Goal: Information Seeking & Learning: Learn about a topic

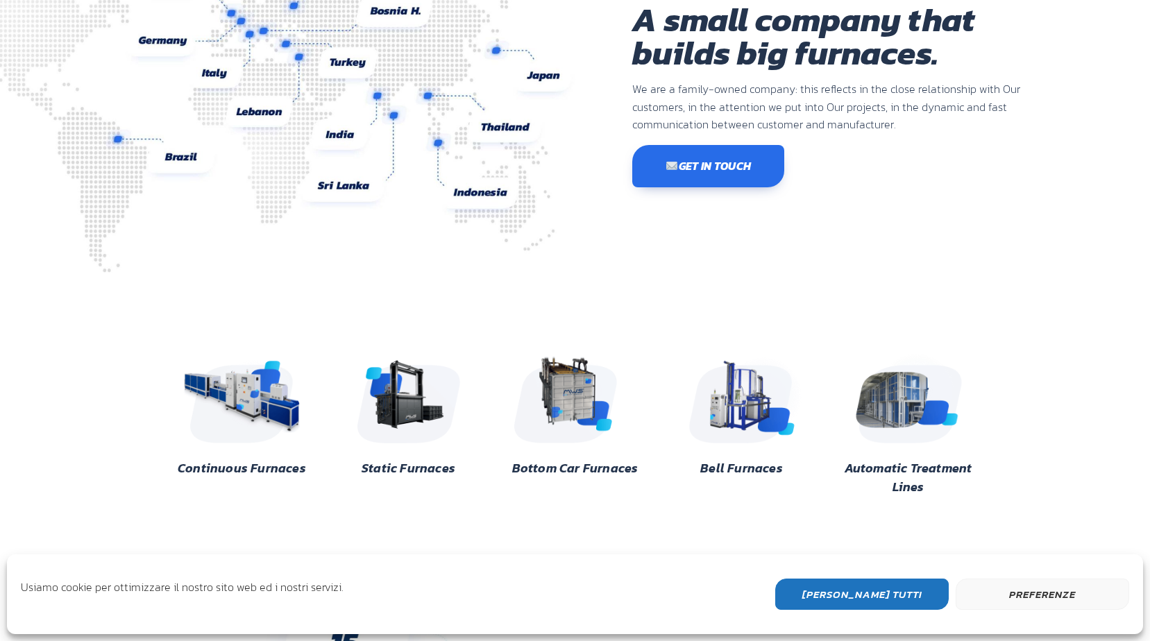
scroll to position [208, 0]
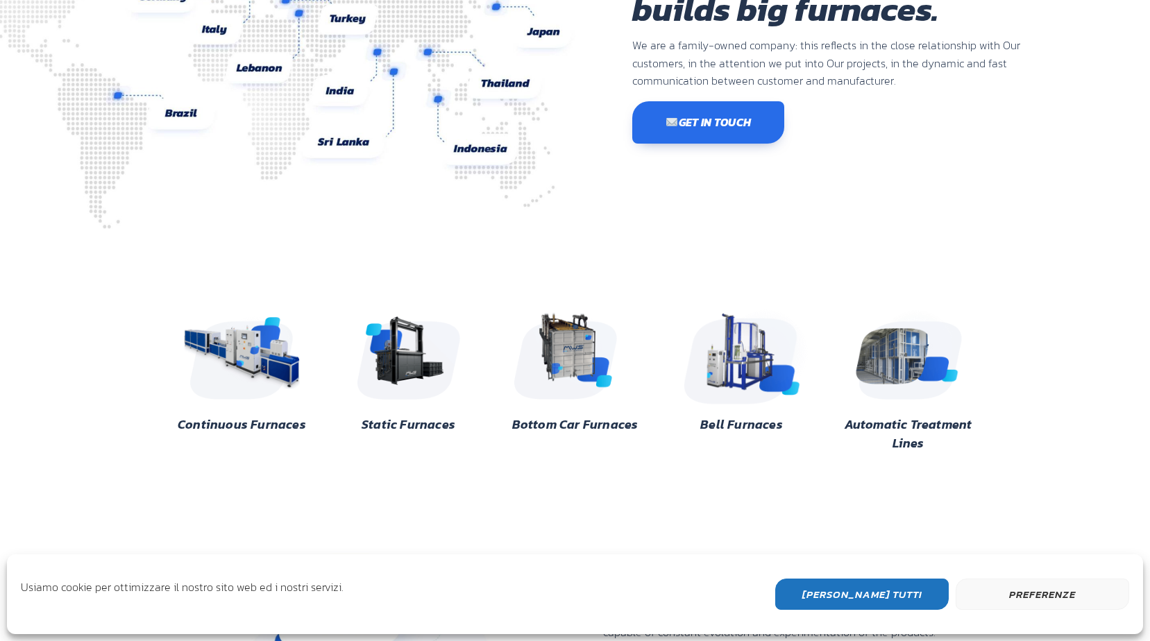
click at [753, 344] on img at bounding box center [742, 353] width 135 height 101
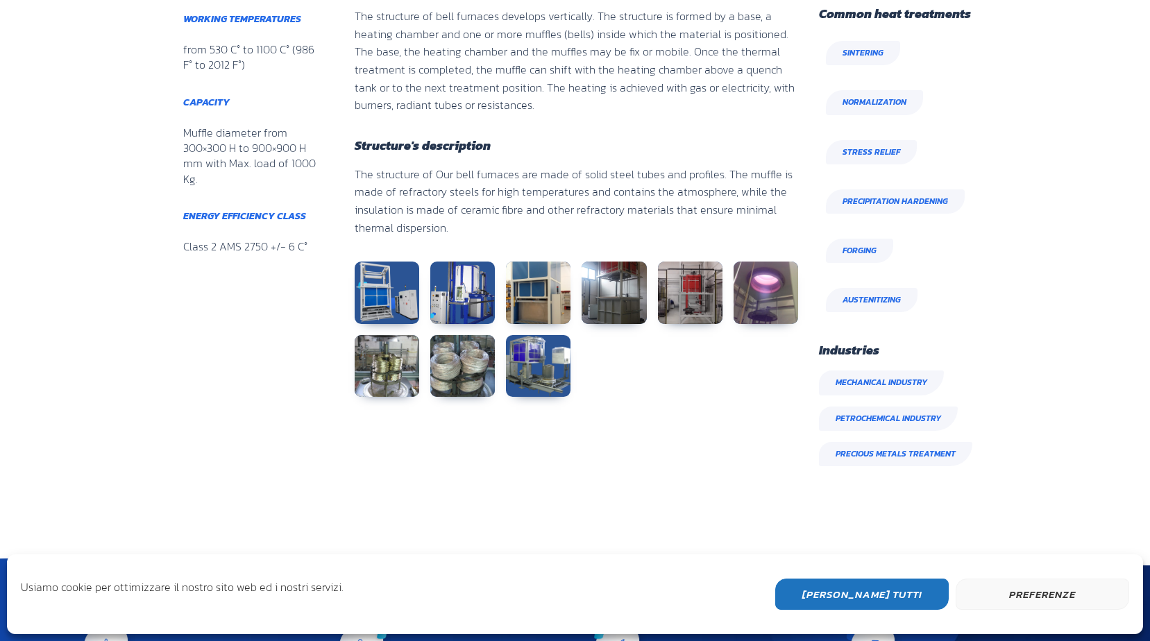
scroll to position [694, 0]
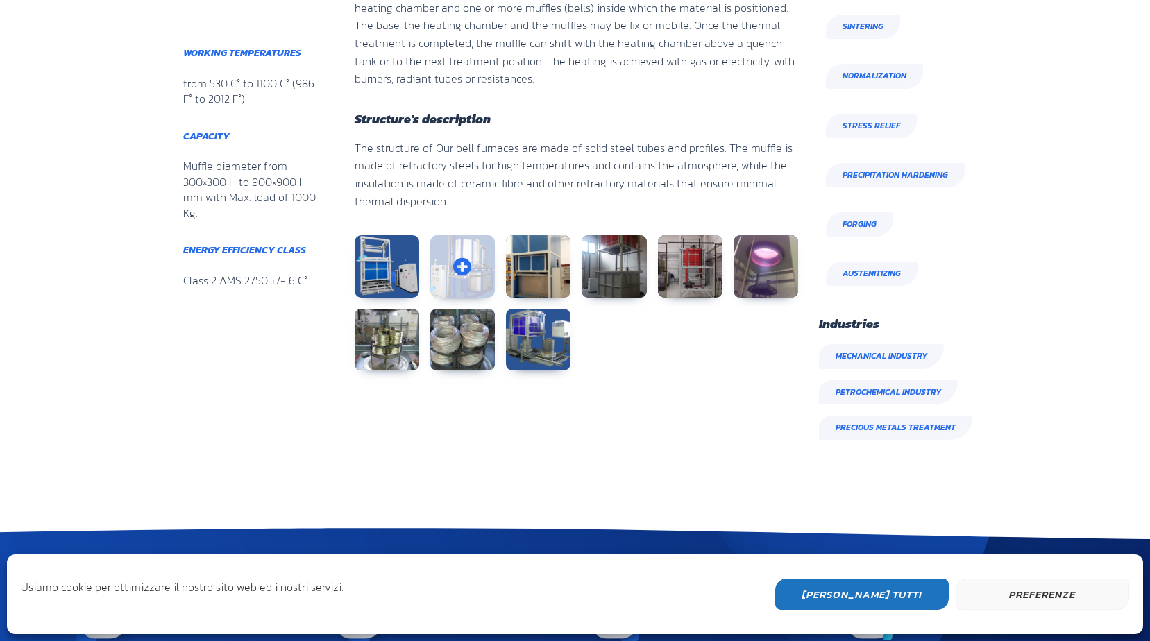
click at [475, 265] on link at bounding box center [462, 266] width 65 height 62
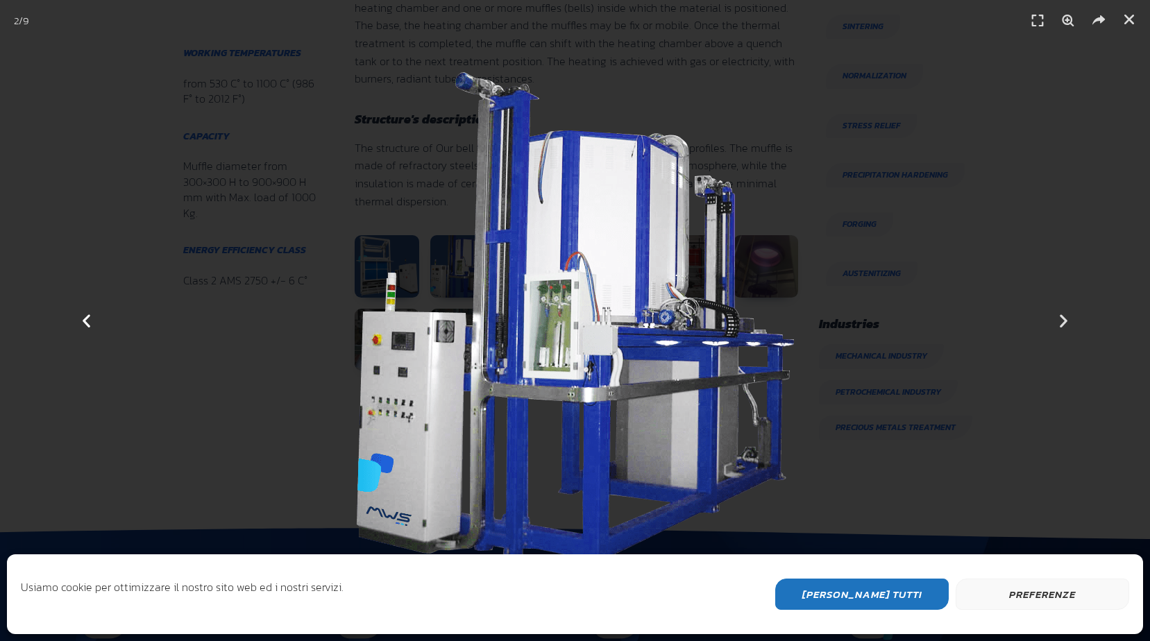
click at [81, 325] on icon "Previous slide" at bounding box center [86, 320] width 17 height 17
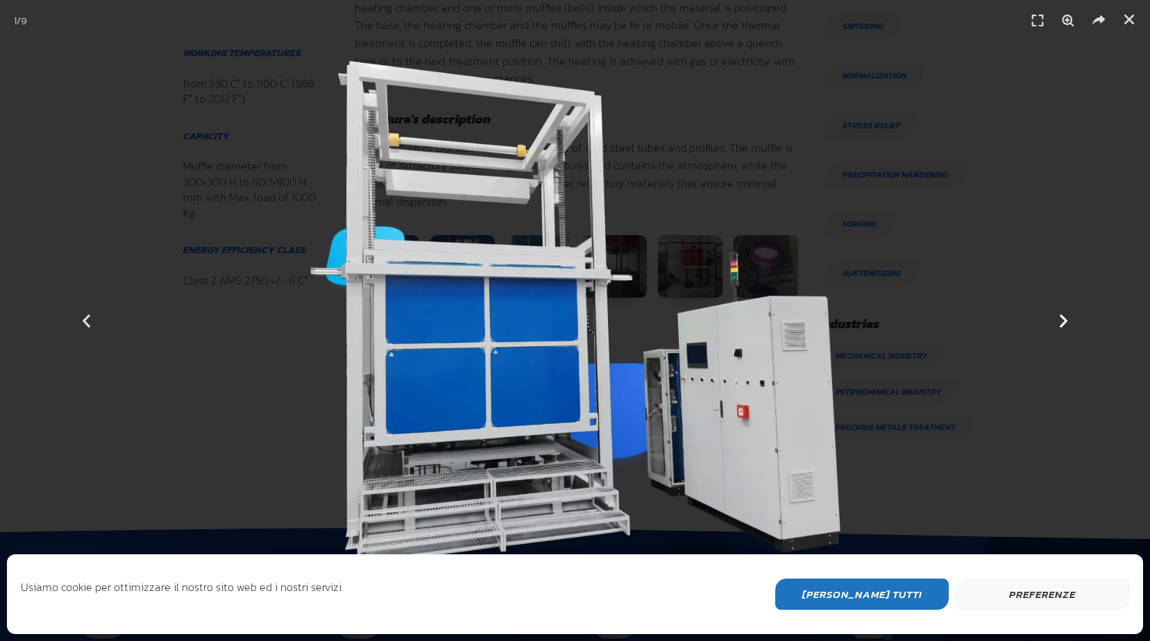
click at [1058, 307] on div "Next" at bounding box center [1063, 320] width 173 height 641
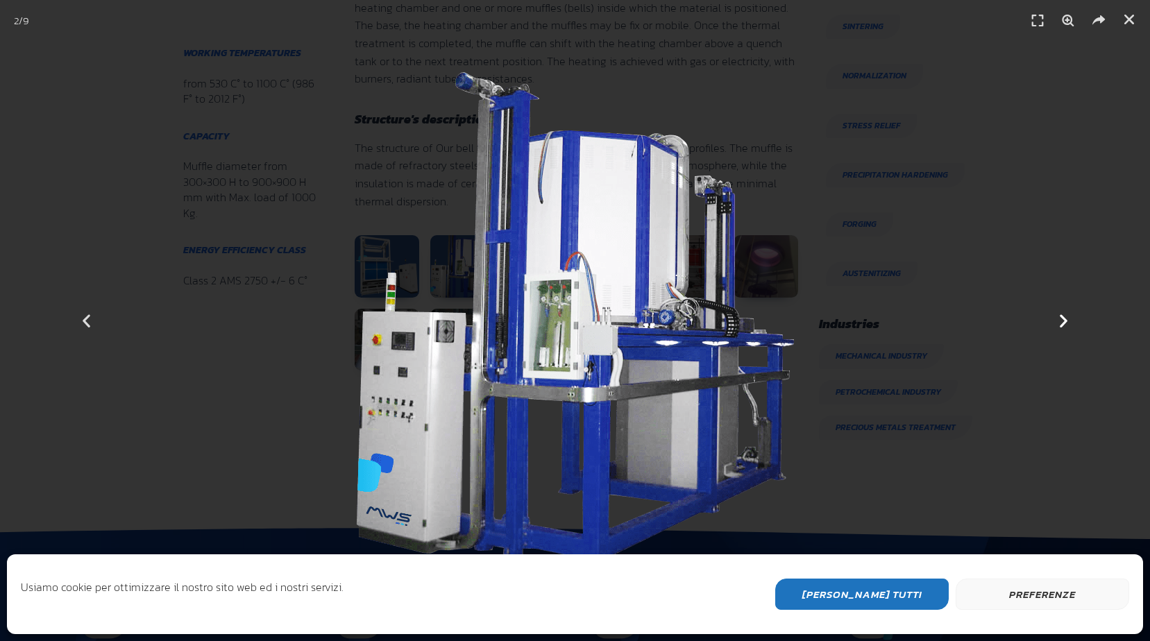
click at [1058, 307] on div "Next" at bounding box center [1063, 320] width 173 height 641
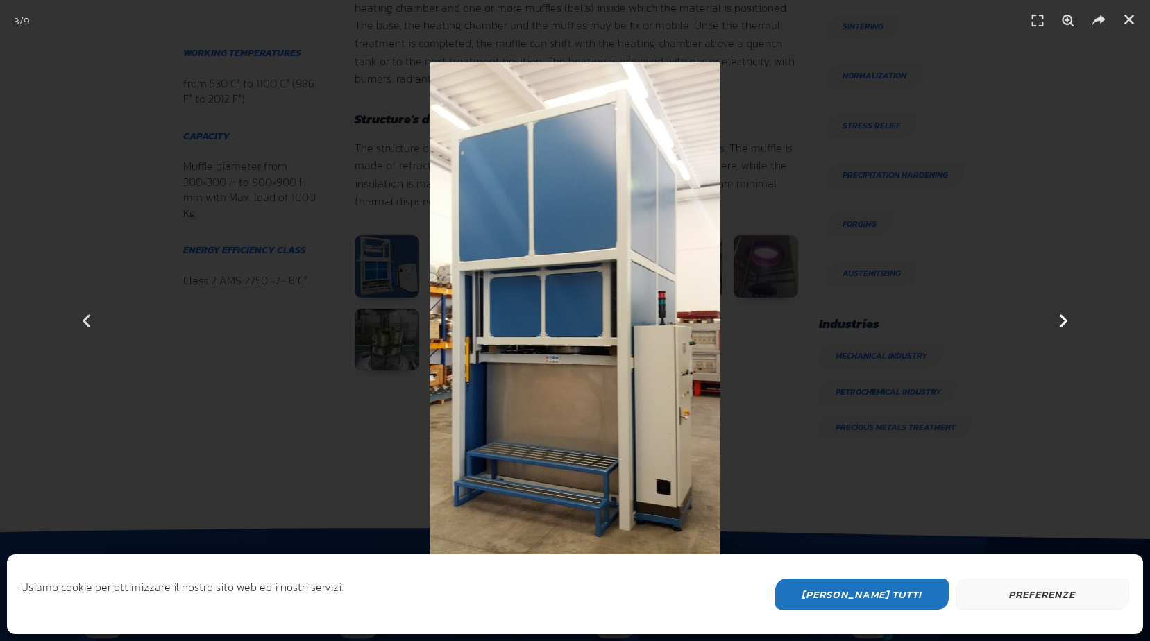
click at [1058, 307] on div "Next" at bounding box center [1063, 320] width 173 height 641
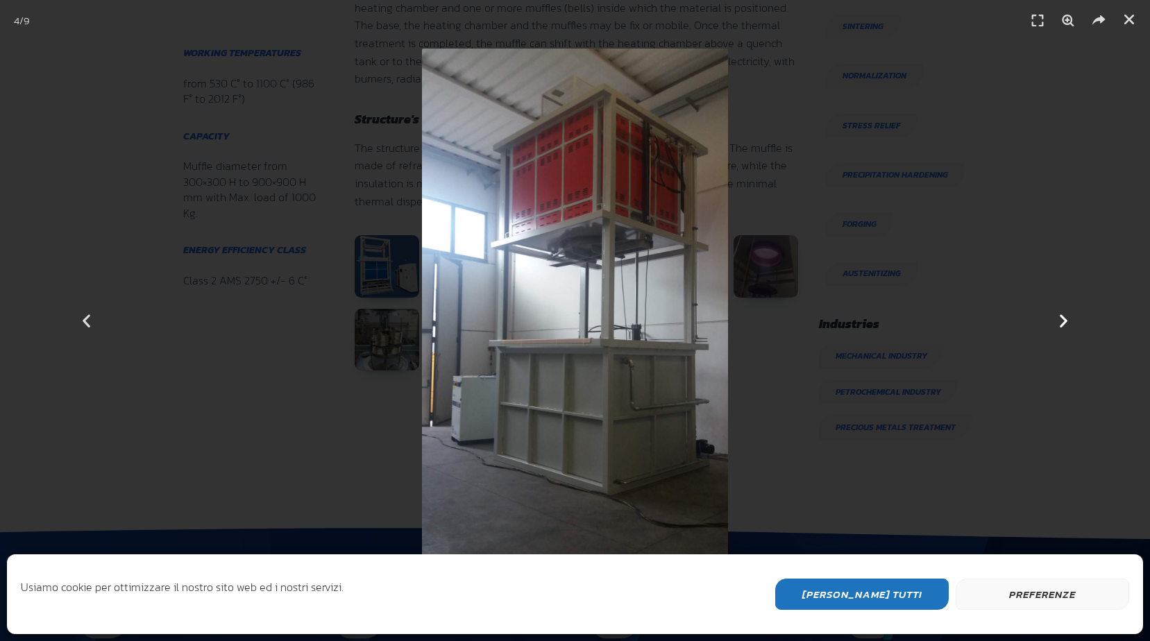
click at [1058, 307] on div "Next" at bounding box center [1063, 320] width 173 height 641
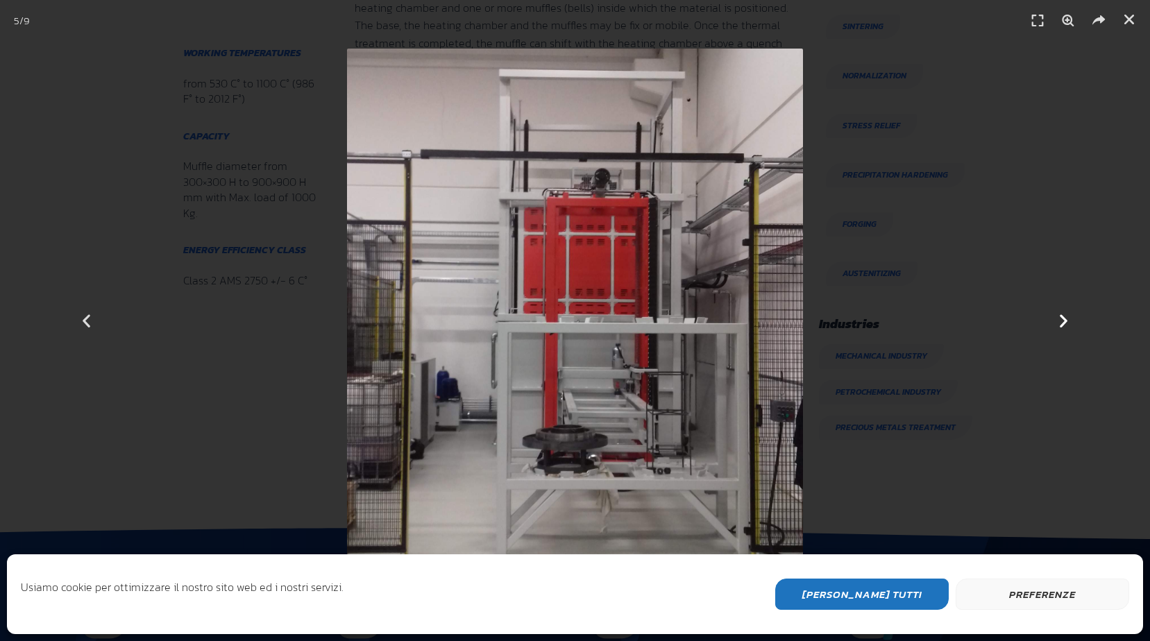
click at [1058, 307] on div "Next" at bounding box center [1063, 320] width 173 height 641
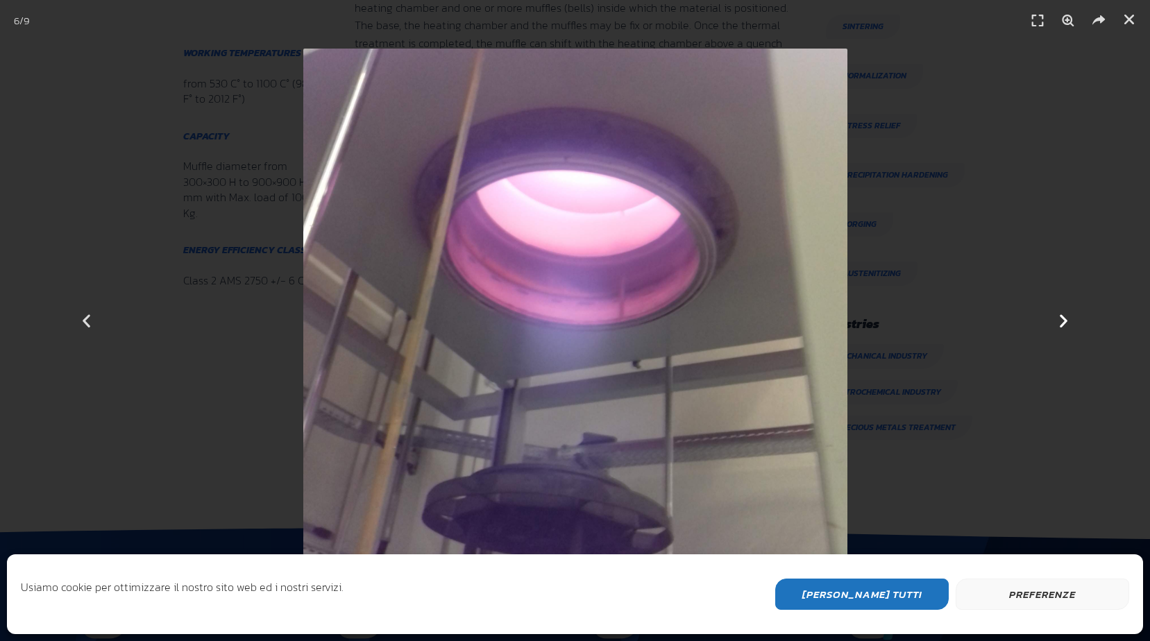
click at [1058, 307] on div "Next" at bounding box center [1063, 320] width 173 height 641
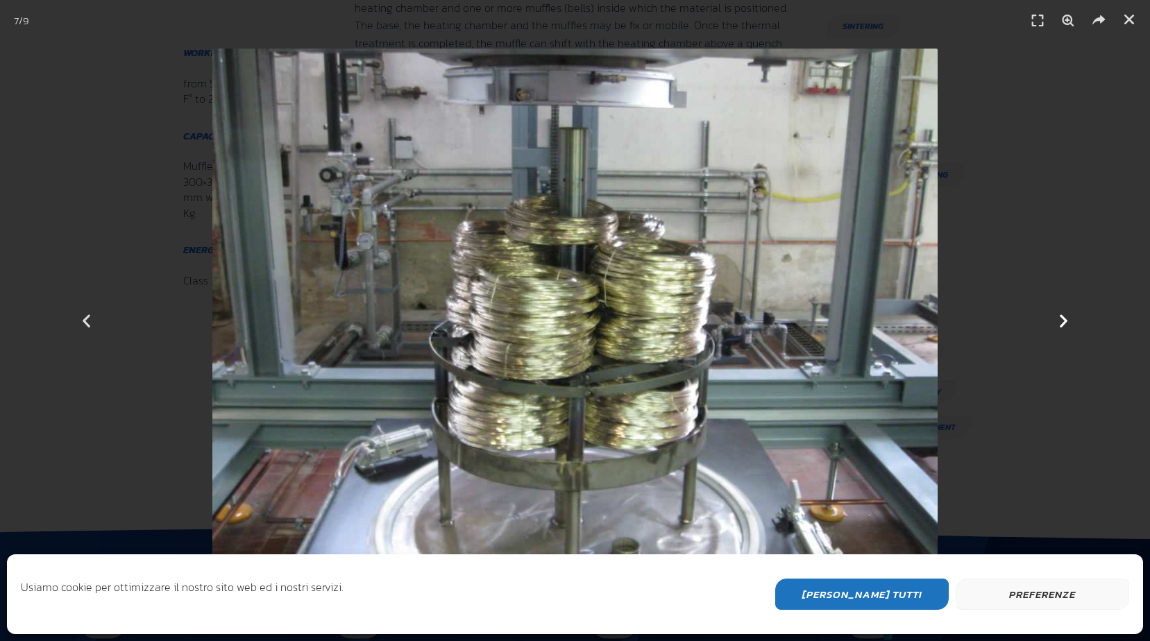
click at [1058, 307] on div "Next" at bounding box center [1063, 320] width 173 height 641
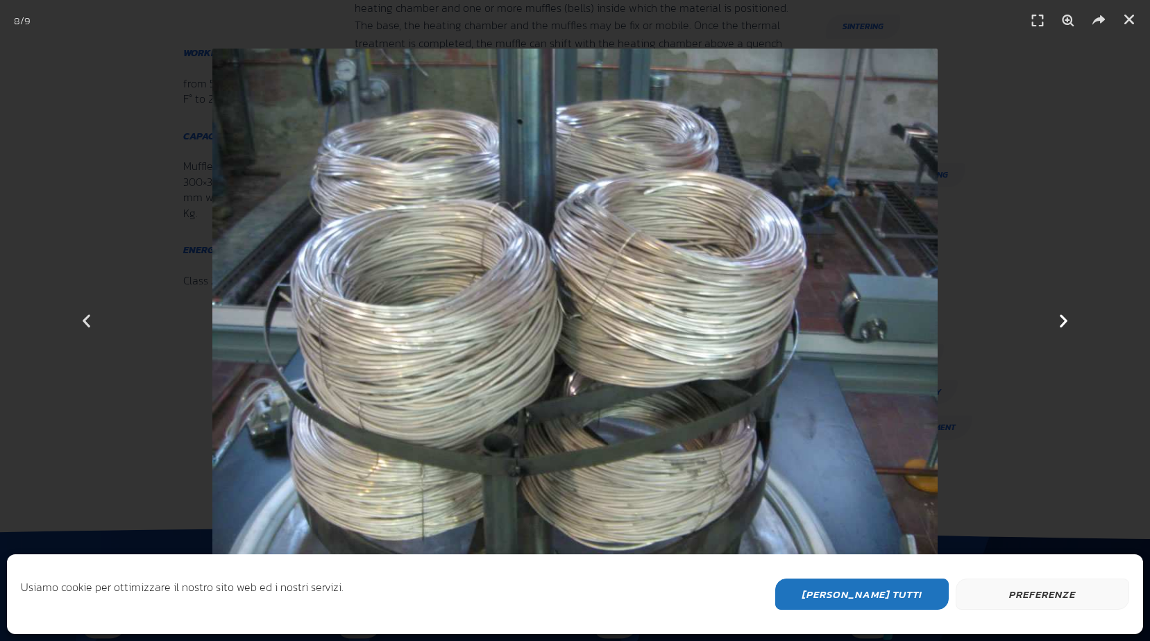
click at [1058, 307] on div "Next" at bounding box center [1063, 320] width 173 height 641
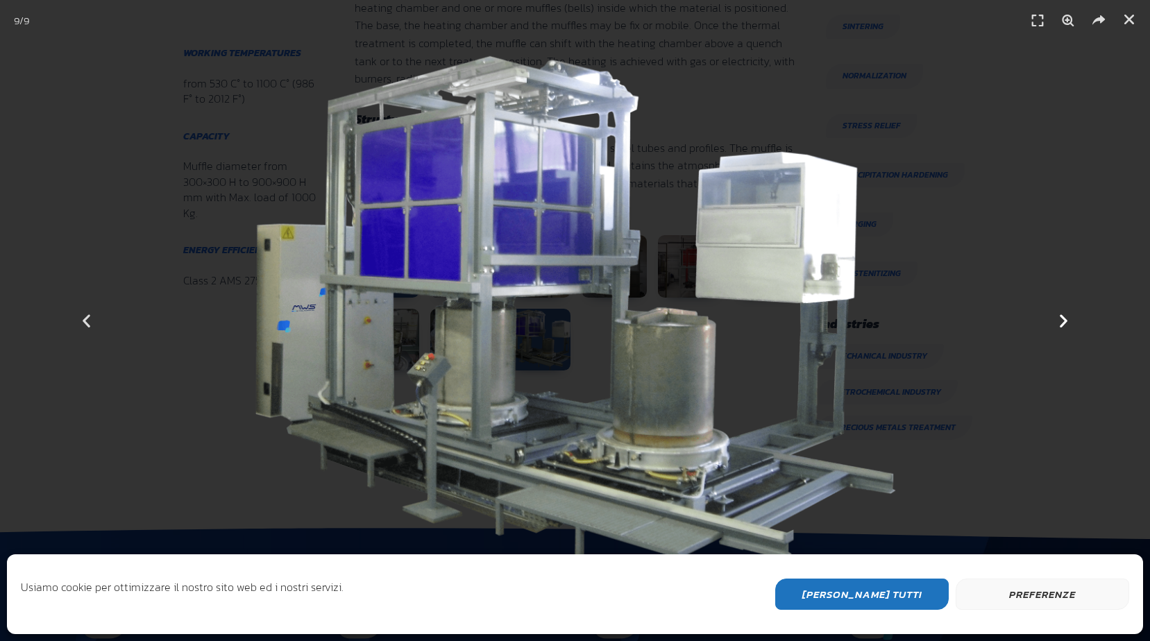
click at [1058, 321] on icon "Next slide" at bounding box center [1063, 320] width 17 height 17
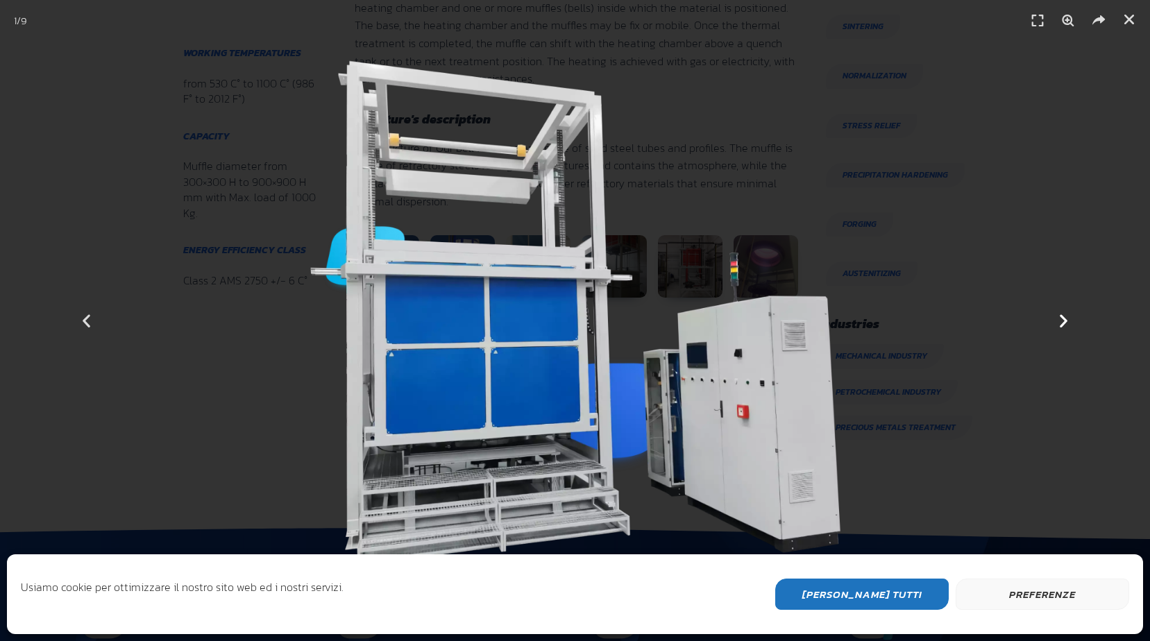
click at [1058, 321] on icon "Next slide" at bounding box center [1063, 320] width 17 height 17
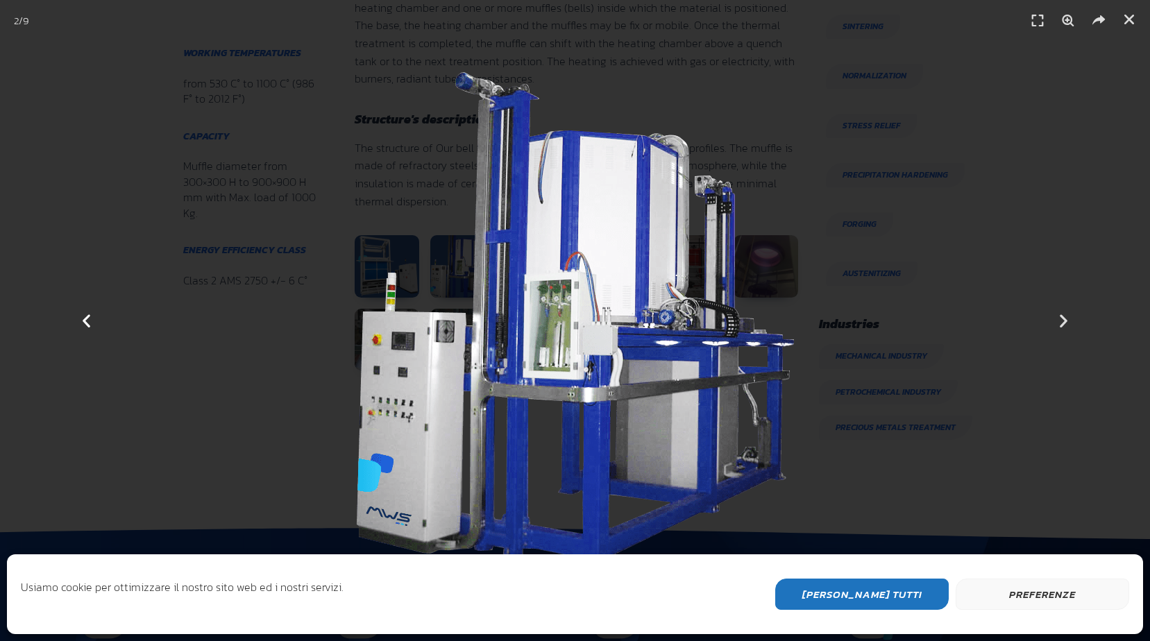
click at [93, 329] on icon "Previous slide" at bounding box center [86, 320] width 17 height 17
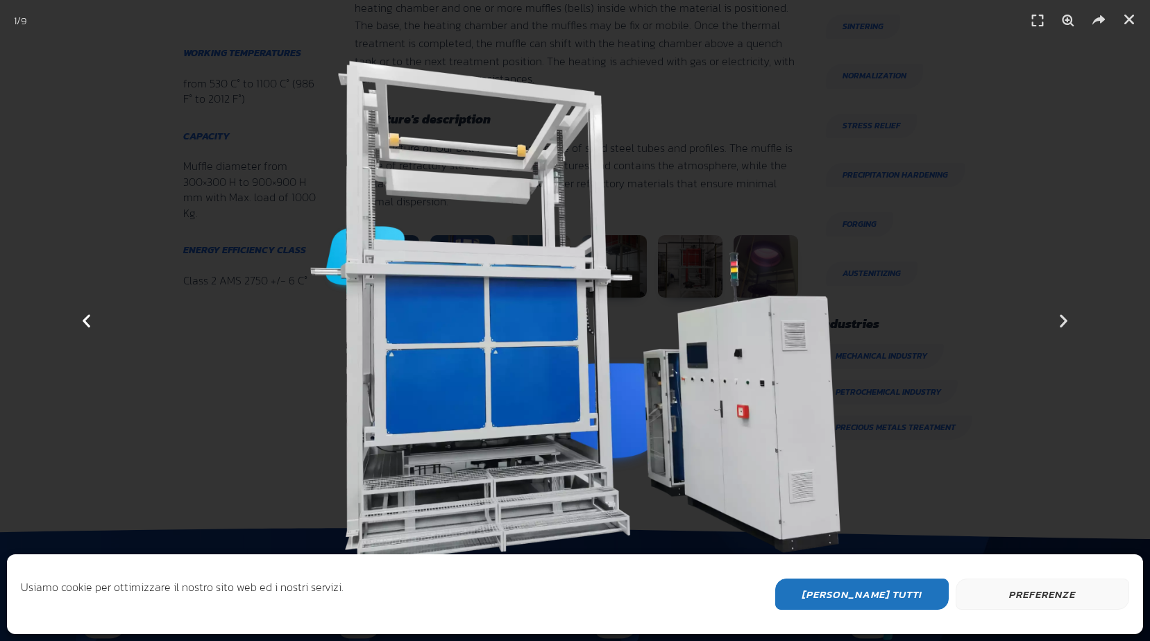
click at [93, 329] on icon "Previous slide" at bounding box center [86, 320] width 17 height 17
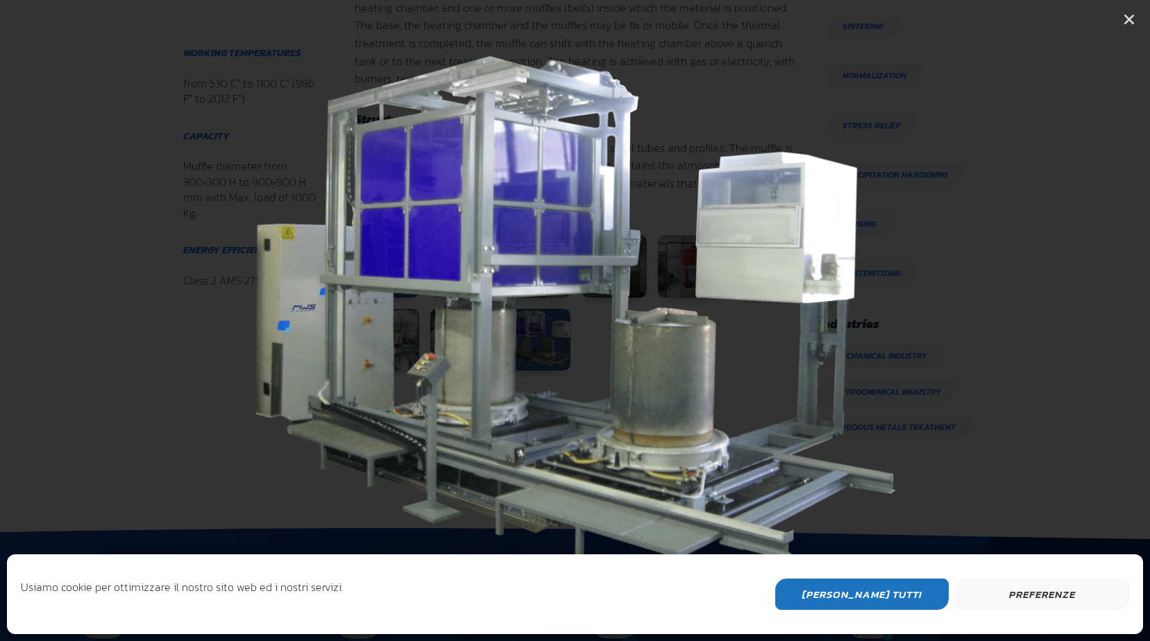
click at [93, 329] on icon "Previous slide" at bounding box center [86, 320] width 17 height 17
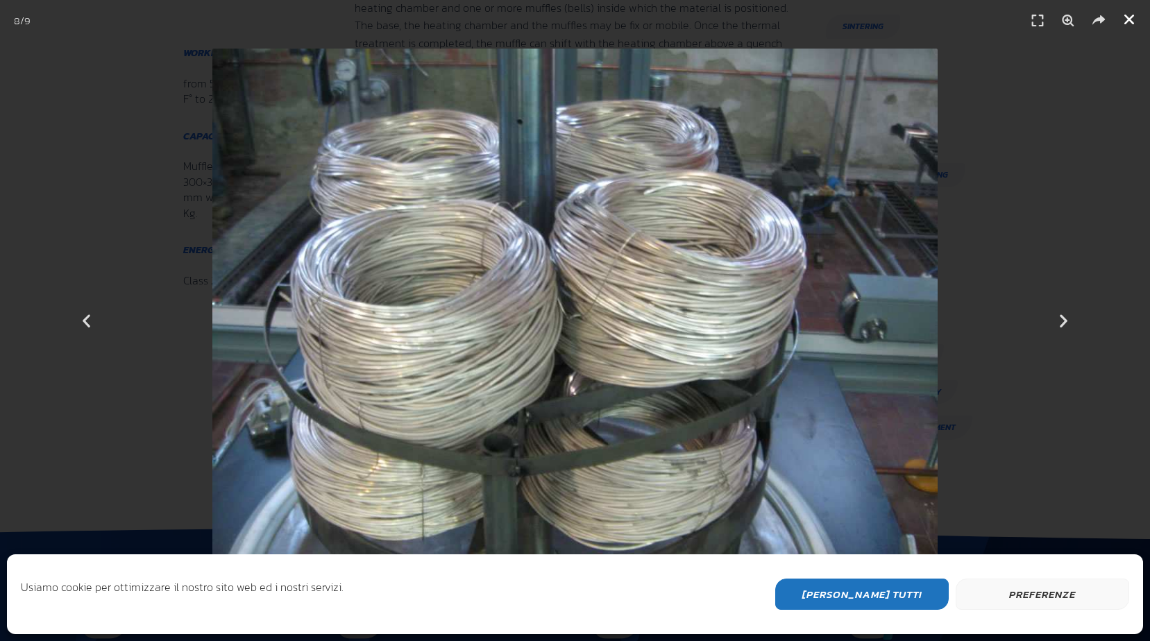
click at [1131, 19] on icon "Close (Esc)" at bounding box center [1129, 19] width 14 height 14
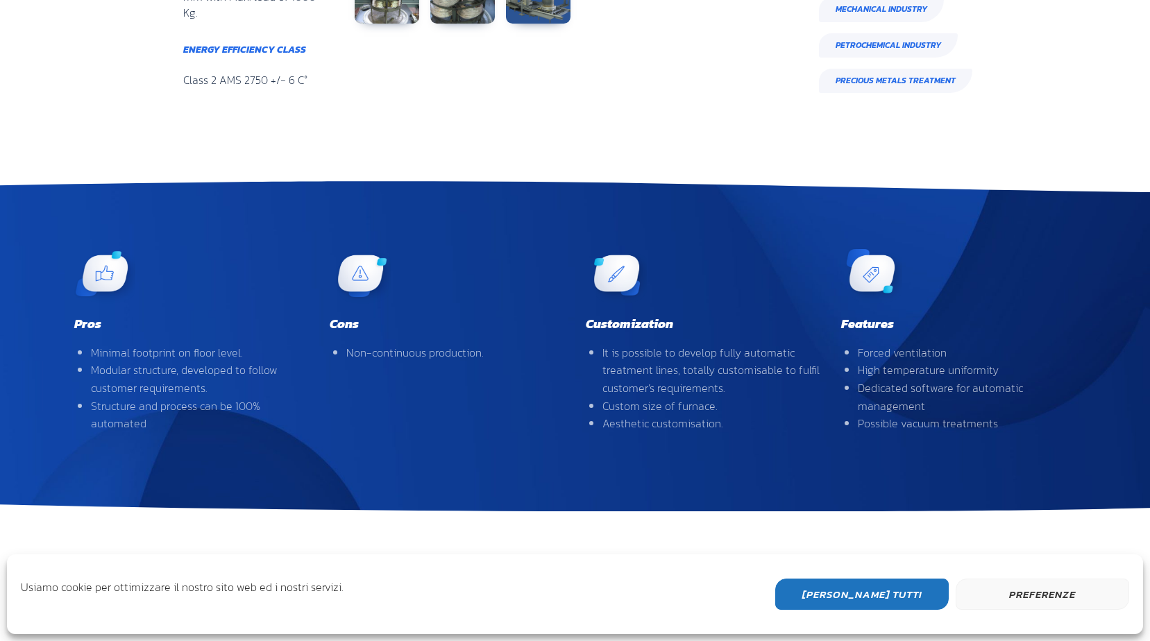
scroll to position [1110, 0]
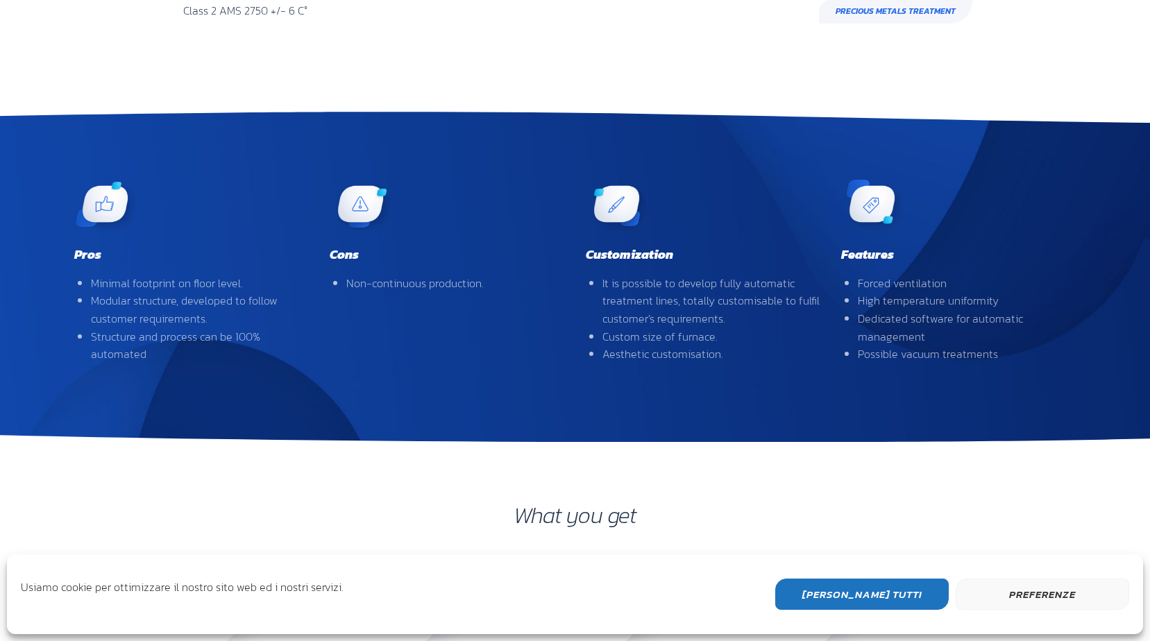
click at [961, 301] on li "High temperature uniformity" at bounding box center [967, 301] width 218 height 18
click at [927, 290] on li "Forced ventilation" at bounding box center [967, 284] width 218 height 18
click at [868, 194] on img at bounding box center [871, 203] width 67 height 67
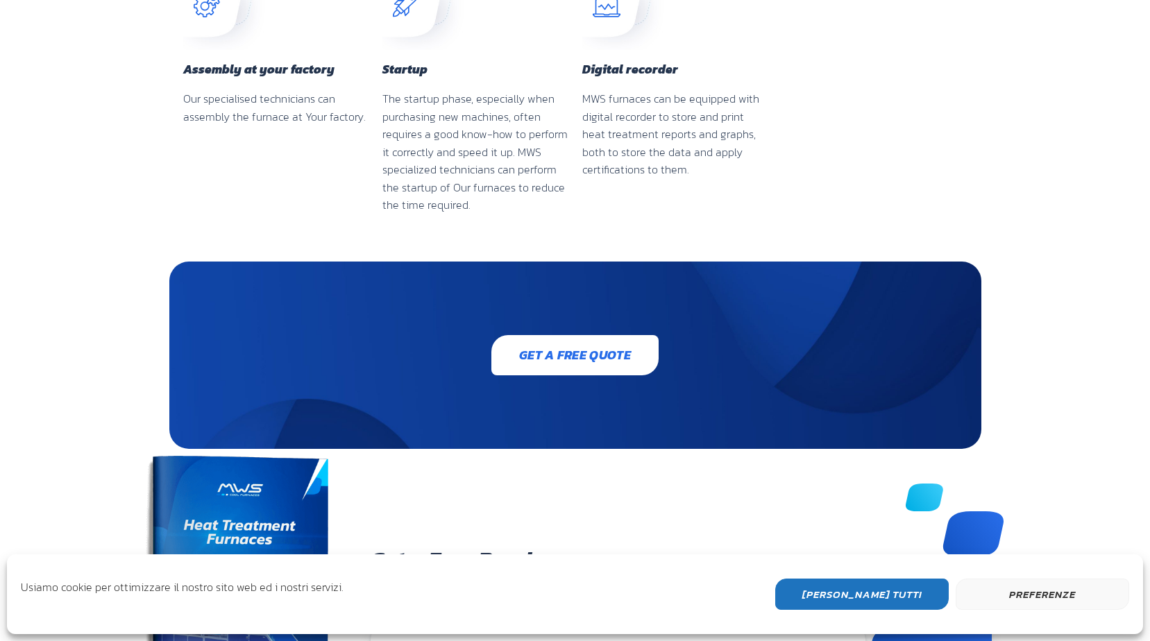
scroll to position [2512, 0]
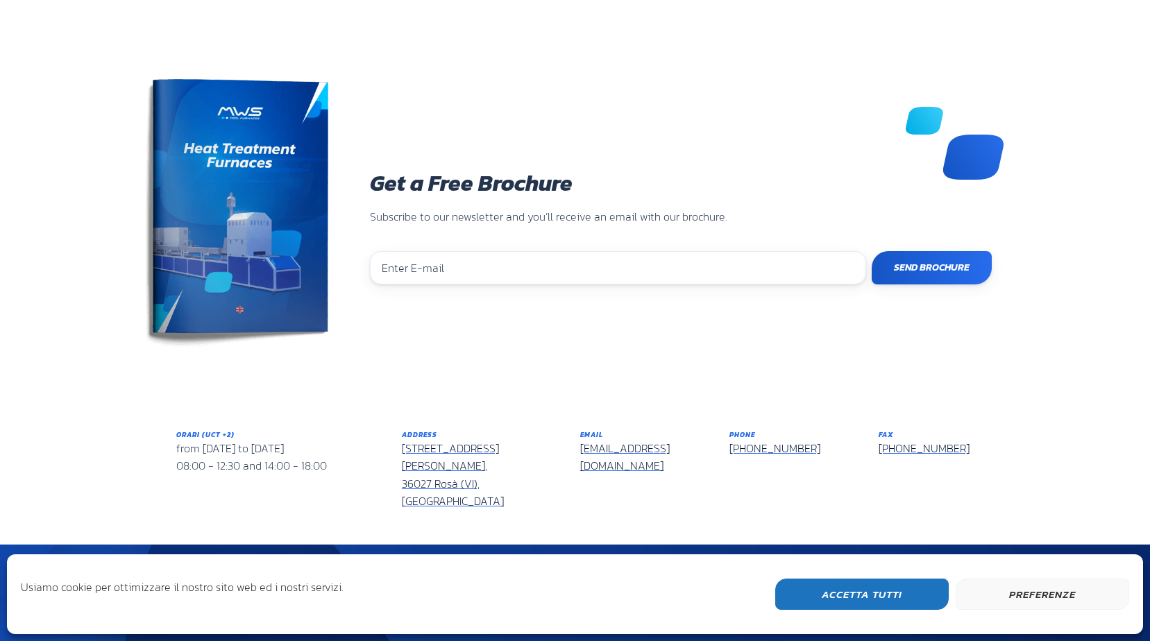
scroll to position [1147, 0]
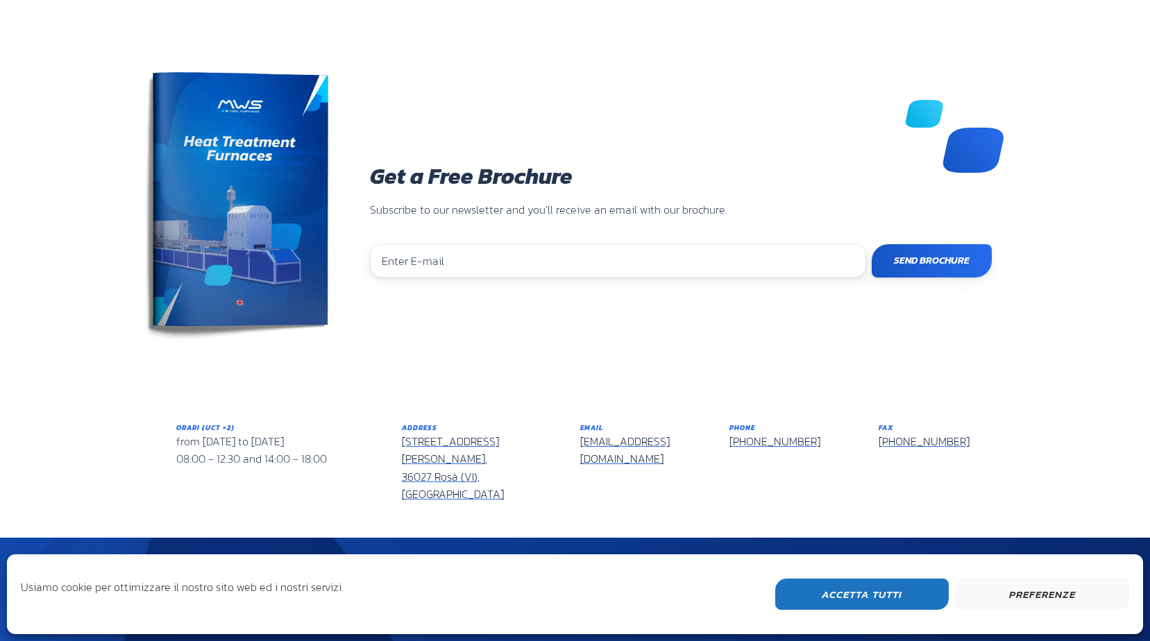
click at [423, 437] on link "Via Don Peruzzi, 26/G, 36027 Rosà (VI), Italy" at bounding box center [453, 468] width 102 height 70
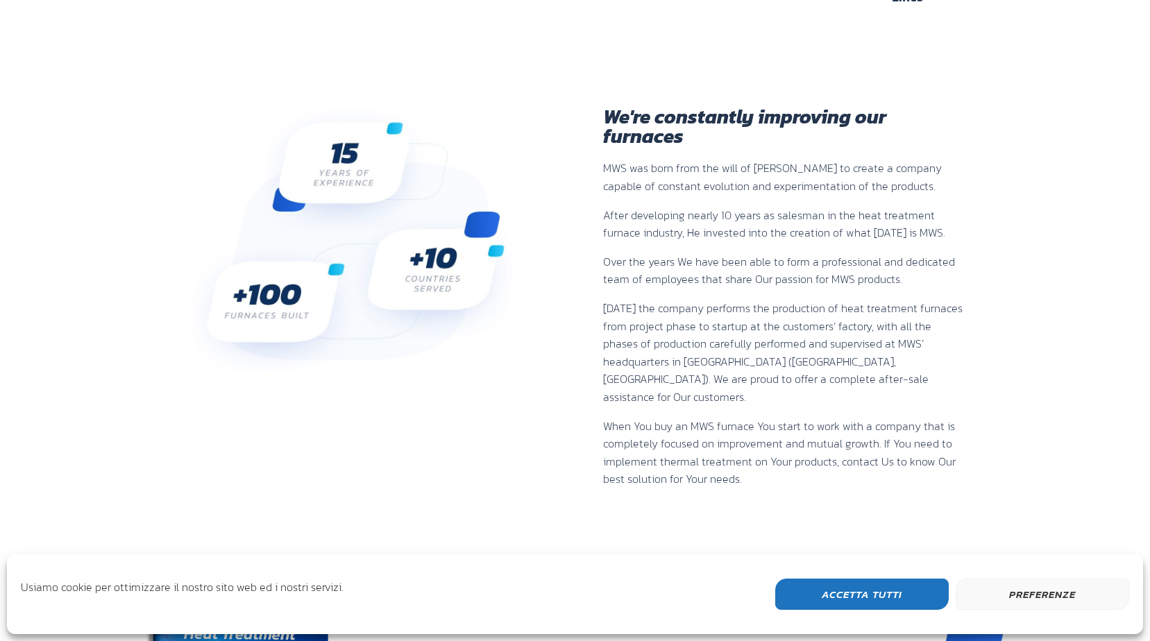
scroll to position [661, 0]
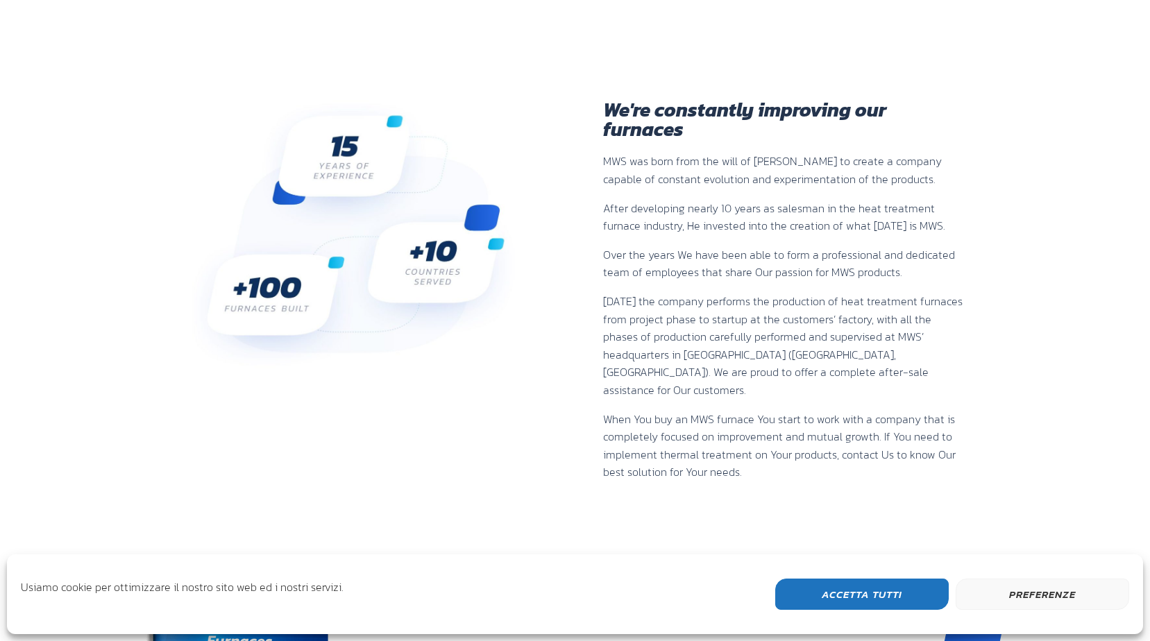
click at [424, 267] on img at bounding box center [353, 234] width 333 height 269
click at [475, 211] on img at bounding box center [353, 234] width 333 height 269
click at [439, 273] on img at bounding box center [353, 234] width 333 height 269
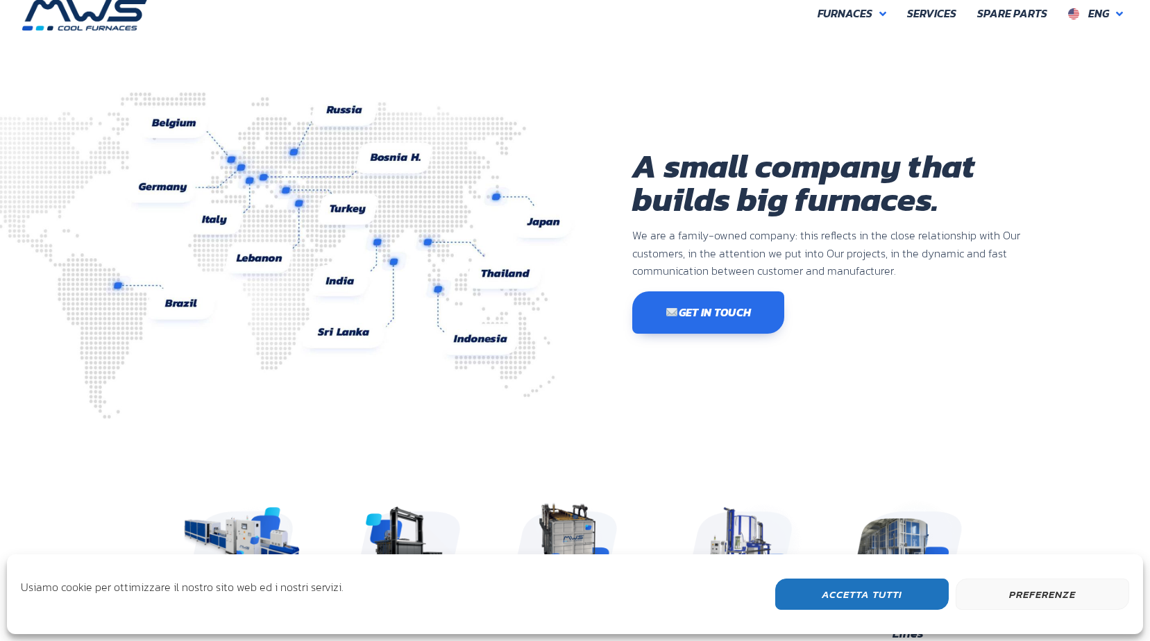
scroll to position [0, 0]
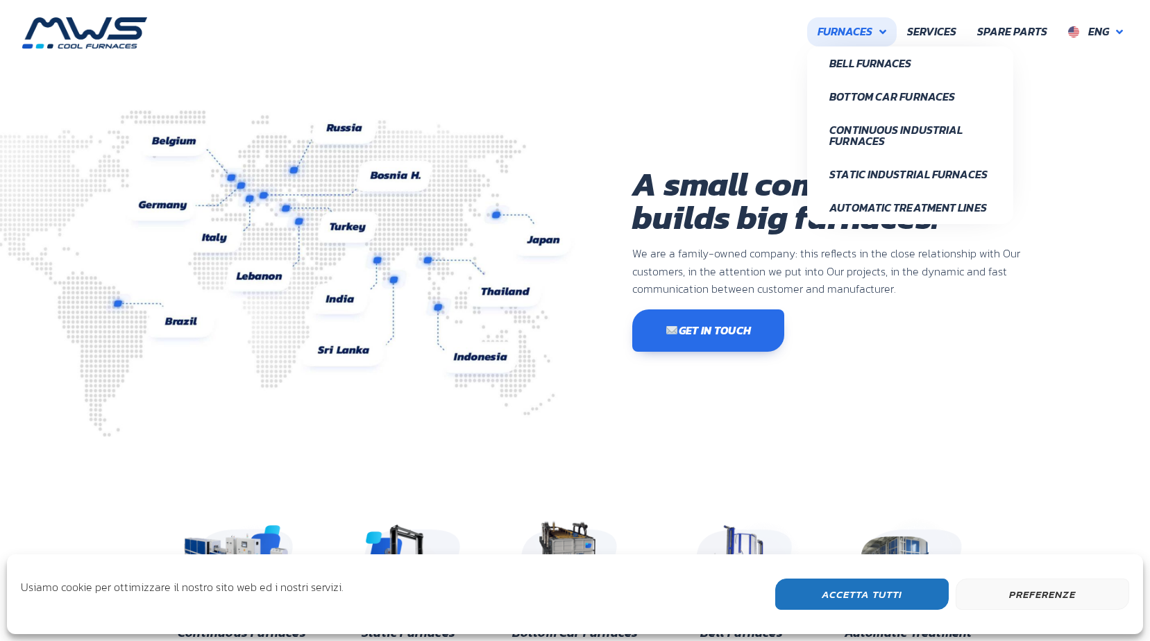
click at [856, 25] on span "Furnaces" at bounding box center [845, 32] width 55 height 18
click at [859, 68] on span "Bell Furnaces" at bounding box center [910, 63] width 162 height 11
